Goal: Task Accomplishment & Management: Complete application form

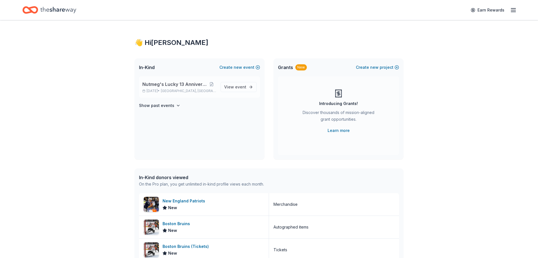
click at [151, 84] on span "Nutmeg's Lucky 13 Anniversary Event" at bounding box center [174, 84] width 65 height 7
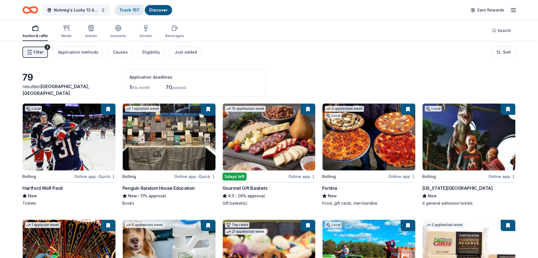
click at [130, 10] on link "Track · 157" at bounding box center [129, 10] width 20 height 5
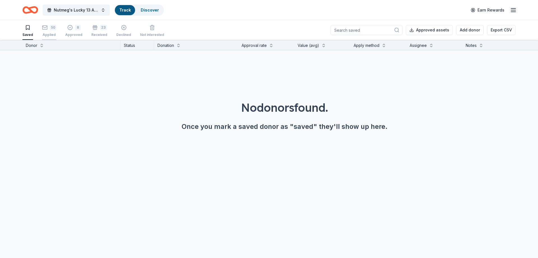
click at [51, 29] on div "50" at bounding box center [53, 28] width 6 height 6
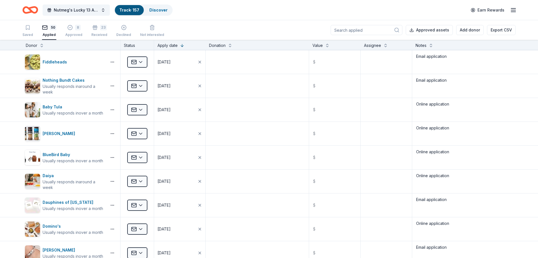
click at [360, 26] on input at bounding box center [367, 30] width 72 height 10
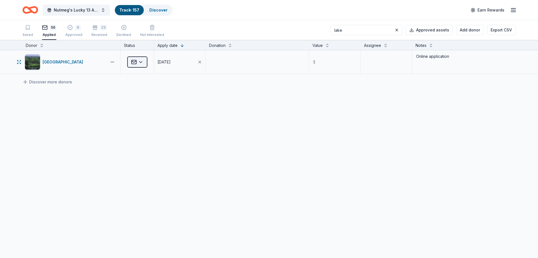
type input "lake"
click at [142, 62] on html "Nutmeg's Lucky 13 Anniversary Event Track · 157 Discover Earn Rewards Saved 50 …" at bounding box center [269, 129] width 538 height 258
drag, startPoint x: 151, startPoint y: 125, endPoint x: 143, endPoint y: 129, distance: 8.3
click at [151, 125] on div "Declined" at bounding box center [152, 128] width 47 height 10
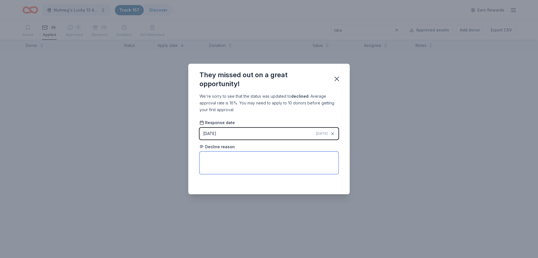
click at [245, 160] on textarea at bounding box center [269, 162] width 139 height 22
paste textarea "After careful consideration, we regret to inform you that we are not able to of…"
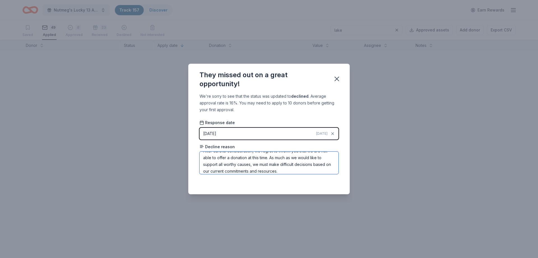
scroll to position [6, 0]
type textarea "After careful consideration, we regret to inform you that we are not able to of…"
click at [338, 77] on icon "button" at bounding box center [337, 79] width 8 height 8
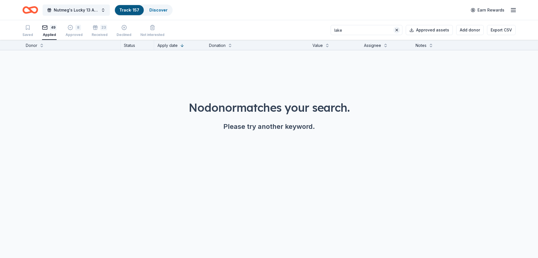
click at [400, 30] on button at bounding box center [397, 30] width 7 height 7
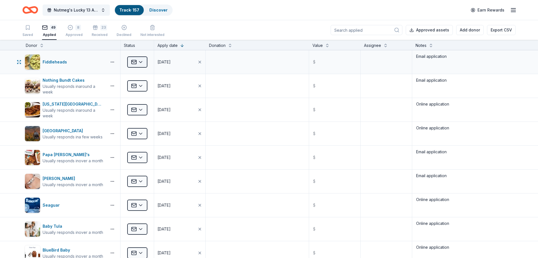
click at [140, 61] on html "Nutmeg's Lucky 13 Anniversary Event Track · 157 Discover Earn Rewards Saved 49 …" at bounding box center [269, 129] width 538 height 258
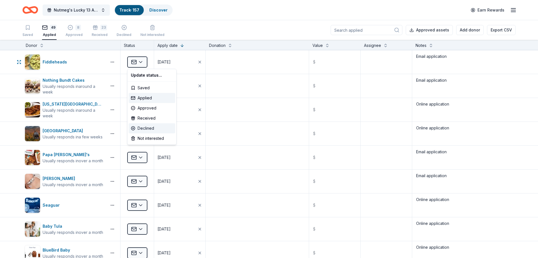
click at [151, 129] on div "Declined" at bounding box center [152, 128] width 47 height 10
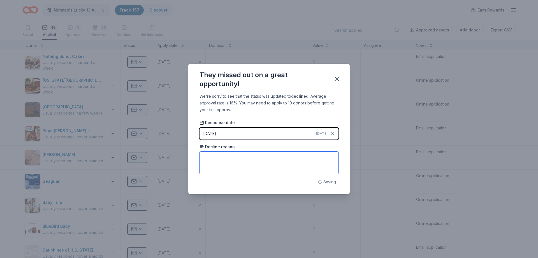
click at [239, 164] on textarea at bounding box center [269, 162] width 139 height 22
type textarea "No response"
click at [336, 79] on icon "button" at bounding box center [337, 79] width 8 height 8
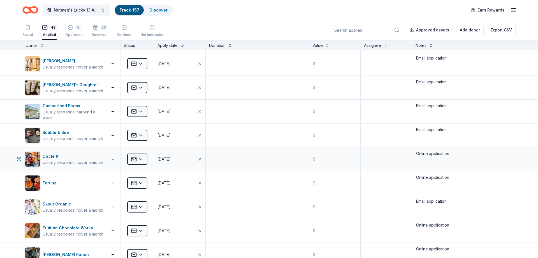
scroll to position [404, 0]
click at [357, 29] on input at bounding box center [367, 30] width 72 height 10
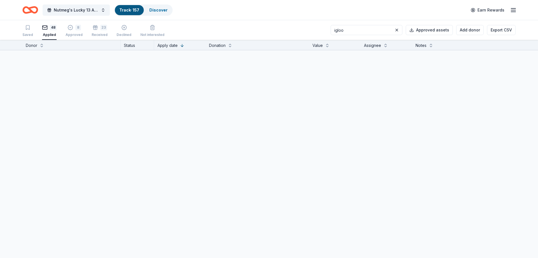
scroll to position [0, 0]
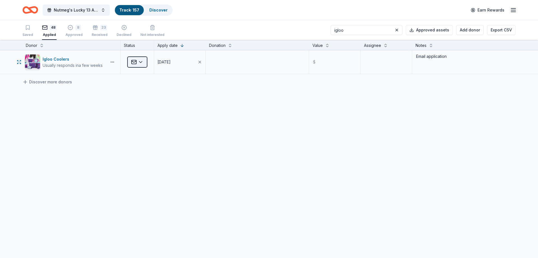
type input "igloo"
click at [133, 66] on html "Nutmeg's Lucky 13 Anniversary Event Track · 157 Discover Earn Rewards Saved 48 …" at bounding box center [269, 129] width 538 height 258
click at [148, 125] on div "Declined" at bounding box center [152, 128] width 47 height 10
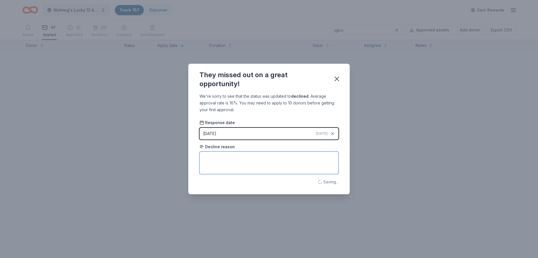
click at [247, 160] on textarea at bounding box center [269, 162] width 139 height 22
paste textarea "We recently reviewed your request; however, we are unable to participate at thi…"
type textarea "We recently reviewed your request; however, we are unable to participate at thi…"
click at [339, 80] on icon "button" at bounding box center [337, 79] width 8 height 8
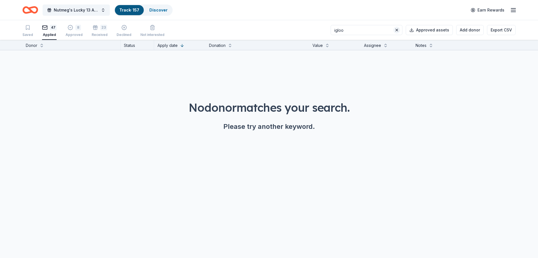
click at [398, 30] on button at bounding box center [397, 30] width 7 height 7
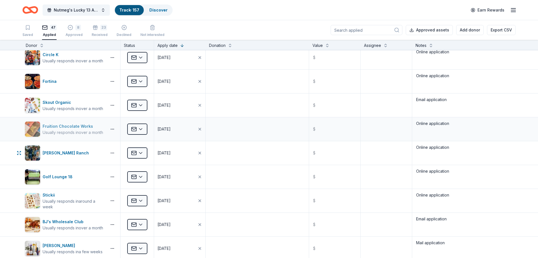
scroll to position [538, 0]
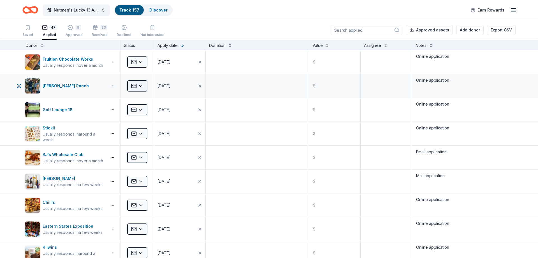
click at [141, 87] on html "Nutmeg's Lucky 13 Anniversary Event Track · 157 Discover Earn Rewards Saved 47 …" at bounding box center [269, 129] width 538 height 258
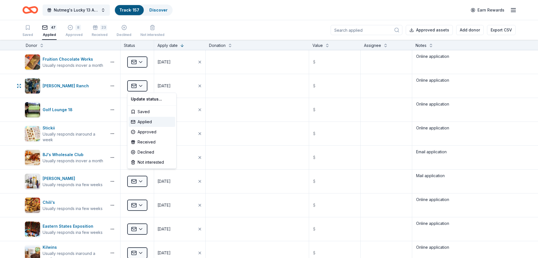
scroll to position [572, 0]
click at [155, 131] on div "Approved" at bounding box center [152, 132] width 47 height 10
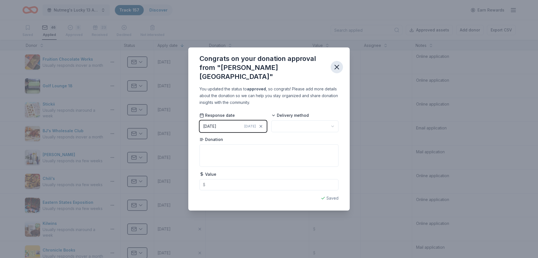
click at [336, 68] on icon "button" at bounding box center [337, 67] width 4 height 4
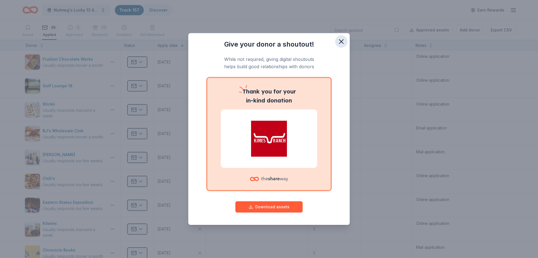
click at [344, 42] on icon "button" at bounding box center [342, 42] width 8 height 8
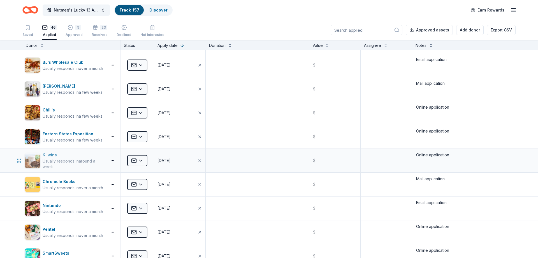
scroll to position [639, 0]
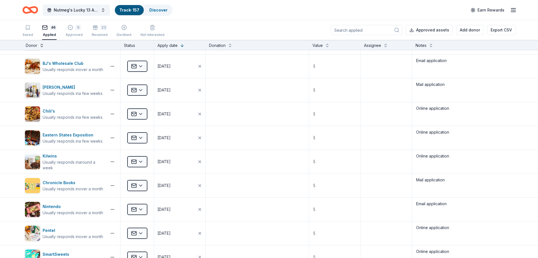
click at [42, 43] on button at bounding box center [42, 45] width 4 height 6
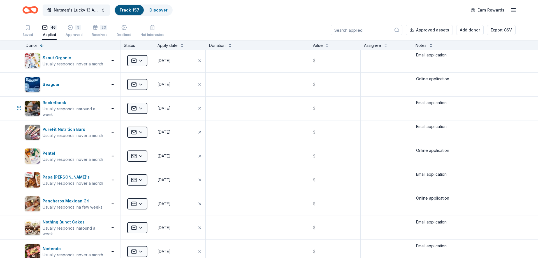
scroll to position [0, 0]
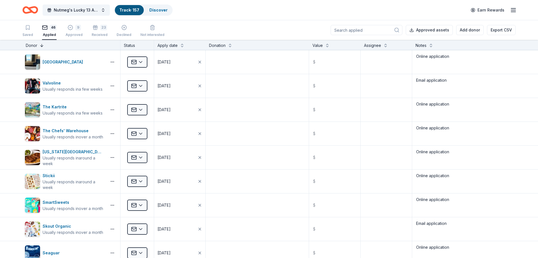
click at [40, 44] on button at bounding box center [42, 45] width 4 height 6
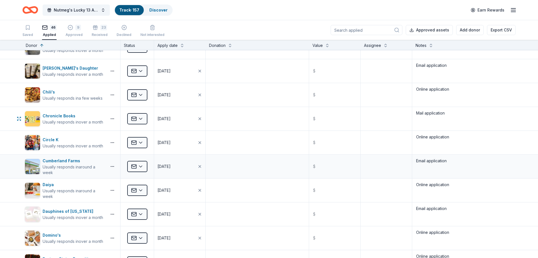
scroll to position [168, 0]
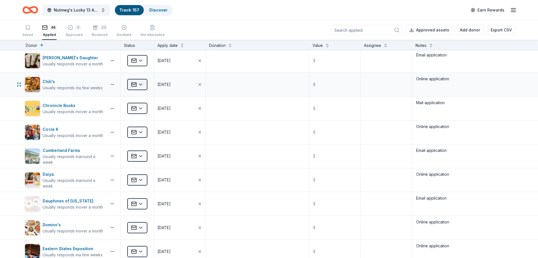
click at [139, 84] on html "Nutmeg's Lucky 13 Anniversary Event Track · 157 Discover Earn Rewards Saved 46 …" at bounding box center [269, 129] width 538 height 258
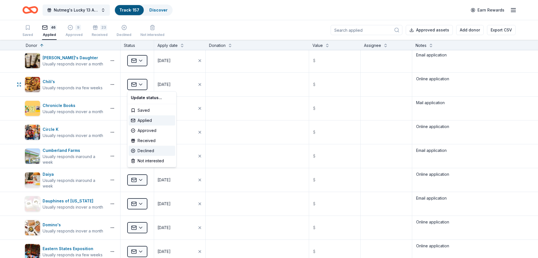
click at [150, 150] on div "Declined" at bounding box center [152, 151] width 47 height 10
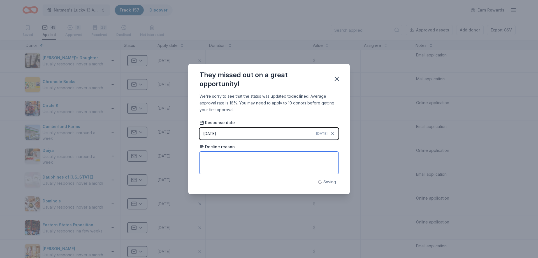
click at [217, 163] on textarea at bounding box center [269, 162] width 139 height 22
type textarea "No response"
click at [336, 80] on icon "button" at bounding box center [337, 79] width 4 height 4
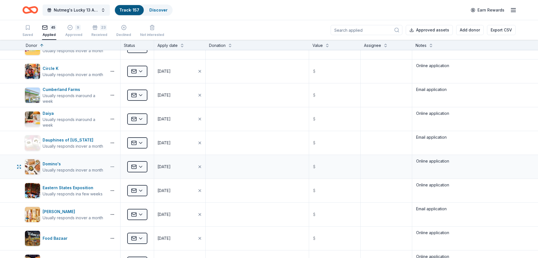
scroll to position [0, 0]
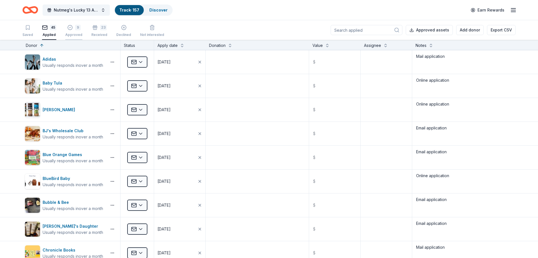
click at [75, 38] on button "9 Approved" at bounding box center [73, 30] width 17 height 17
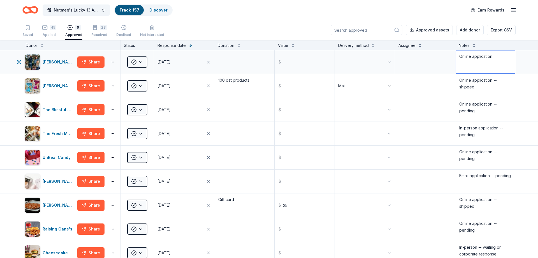
click at [515, 62] on textarea "Online application" at bounding box center [485, 62] width 59 height 22
type textarea "Online application -- pending"
drag, startPoint x: 49, startPoint y: 30, endPoint x: 71, endPoint y: 37, distance: 23.4
click at [49, 30] on div "45" at bounding box center [49, 28] width 14 height 6
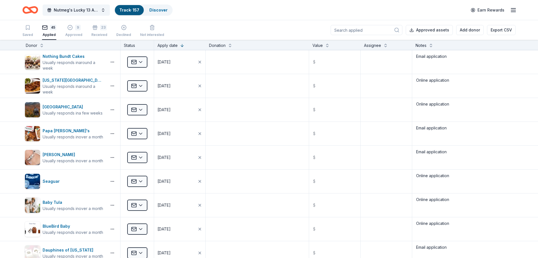
click at [361, 34] on input at bounding box center [367, 30] width 72 height 10
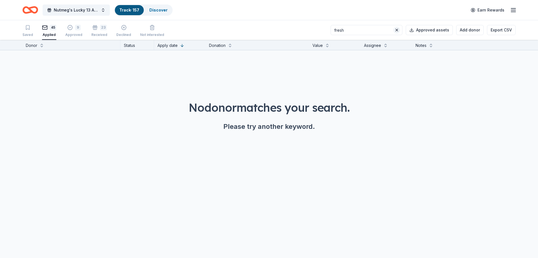
type input "fresh"
click at [399, 30] on button at bounding box center [397, 30] width 7 height 7
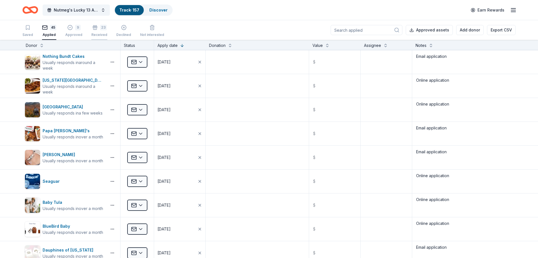
click at [97, 32] on div "23 Received" at bounding box center [99, 31] width 16 height 12
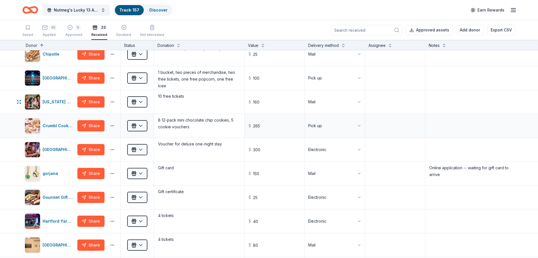
scroll to position [67, 0]
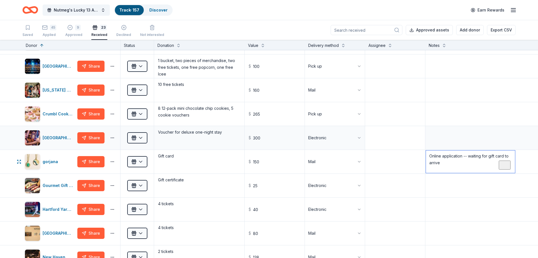
drag, startPoint x: 459, startPoint y: 158, endPoint x: 384, endPoint y: 142, distance: 76.7
click at [426, 150] on textarea "Online application -- waiting for gift card to arrive" at bounding box center [470, 161] width 89 height 22
click at [401, 159] on textarea at bounding box center [395, 161] width 59 height 22
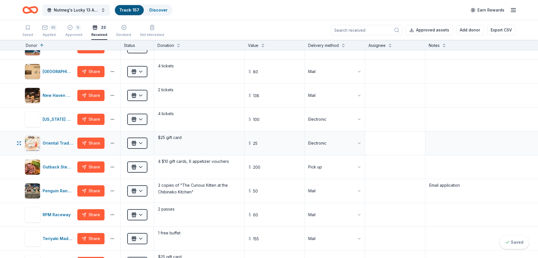
scroll to position [269, 0]
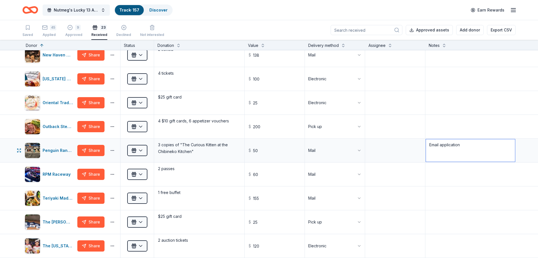
drag, startPoint x: 477, startPoint y: 149, endPoint x: 415, endPoint y: 149, distance: 61.4
click at [426, 149] on textarea "Email application" at bounding box center [470, 150] width 89 height 22
click at [407, 153] on textarea at bounding box center [395, 150] width 59 height 22
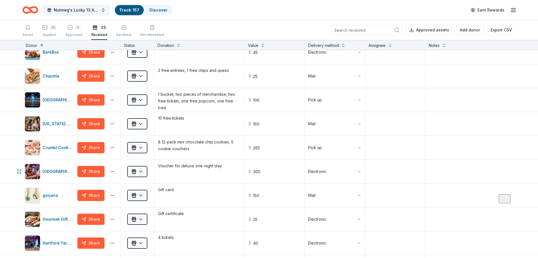
scroll to position [0, 0]
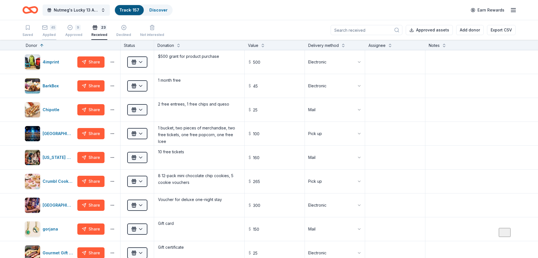
click at [49, 33] on div "Applied" at bounding box center [49, 35] width 14 height 4
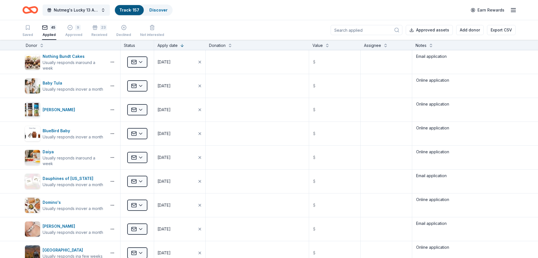
click at [354, 32] on input at bounding box center [367, 30] width 72 height 10
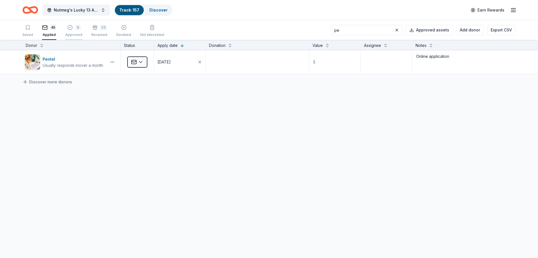
type input "pe"
click at [75, 28] on div "9" at bounding box center [78, 25] width 6 height 6
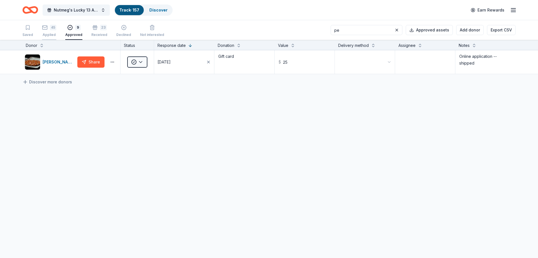
click at [47, 29] on rect "button" at bounding box center [45, 28] width 5 height 4
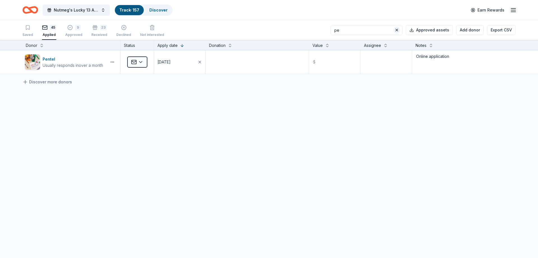
click at [400, 30] on button at bounding box center [397, 30] width 7 height 7
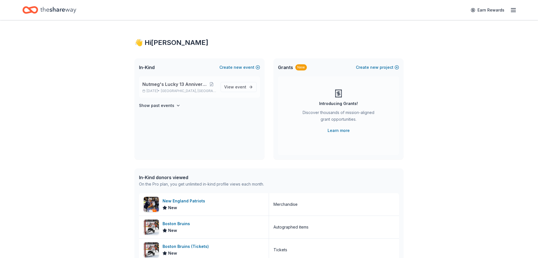
click at [178, 79] on div "Nutmeg's Lucky 13 Anniversary Event Aug 23, 2025 • Stratford, CT View event" at bounding box center [199, 86] width 121 height 21
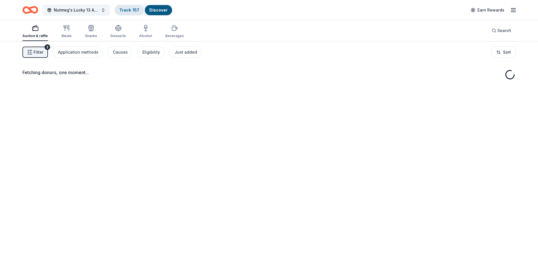
click at [128, 10] on link "Track · 157" at bounding box center [129, 10] width 20 height 5
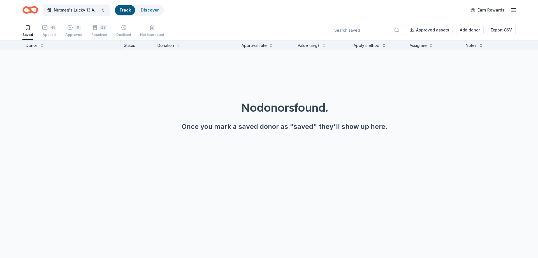
click at [384, 29] on input at bounding box center [367, 30] width 72 height 10
type input "blis"
click at [46, 36] on div "Applied" at bounding box center [49, 35] width 14 height 4
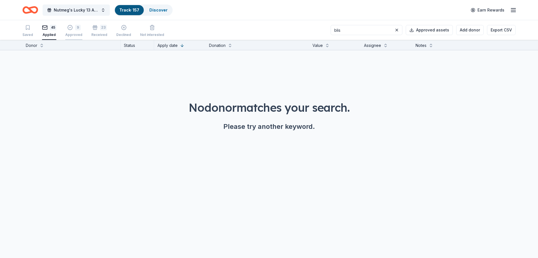
click at [71, 34] on div "Approved" at bounding box center [73, 35] width 17 height 4
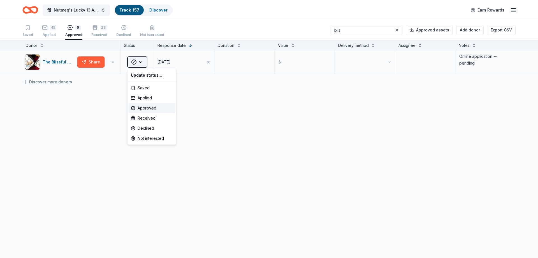
click at [137, 64] on html "Nutmeg's Lucky 13 Anniversary Event Track · 157 Discover Earn Rewards Saved 45 …" at bounding box center [269, 129] width 538 height 258
click at [150, 117] on div "Received" at bounding box center [152, 118] width 47 height 10
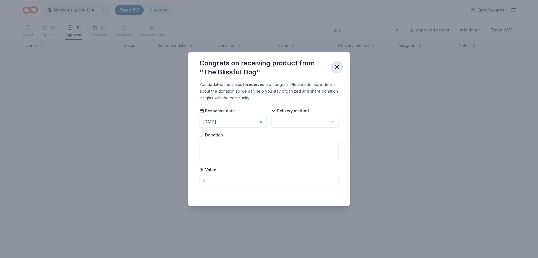
click at [336, 70] on icon "button" at bounding box center [337, 67] width 8 height 8
